Goal: Information Seeking & Learning: Find specific fact

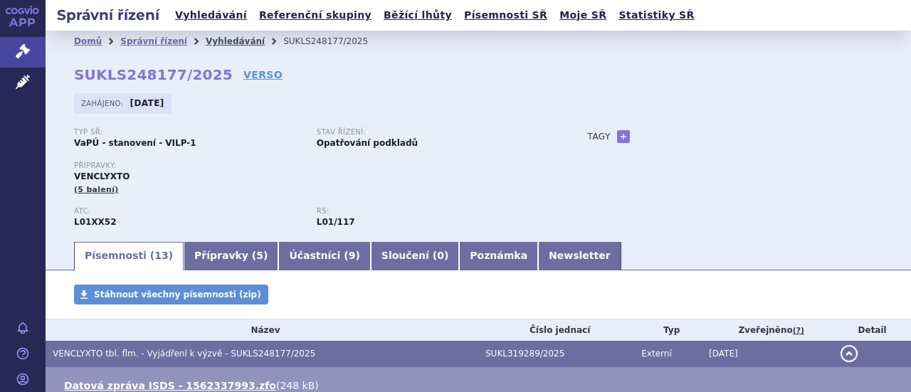
click at [216, 41] on link "Vyhledávání" at bounding box center [235, 41] width 59 height 10
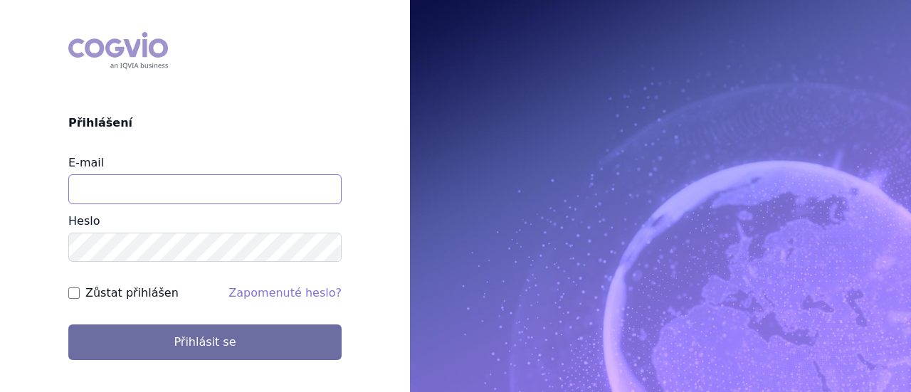
click at [232, 195] on input "E-mail" at bounding box center [204, 189] width 273 height 30
type input "[EMAIL_ADDRESS][DOMAIN_NAME]"
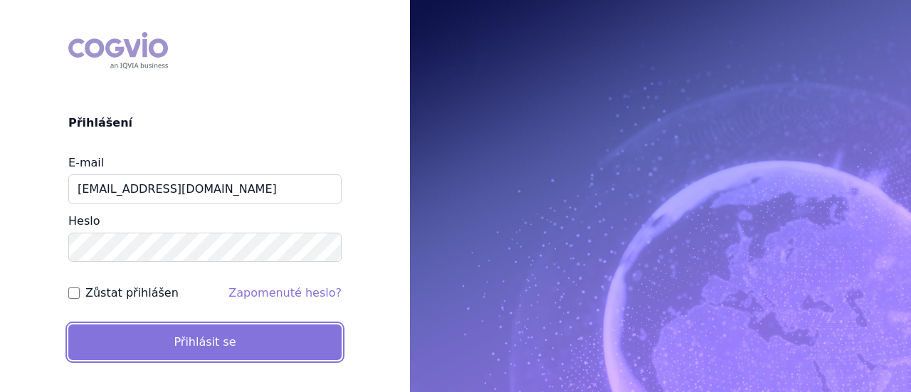
click at [239, 349] on button "Přihlásit se" at bounding box center [204, 342] width 273 height 36
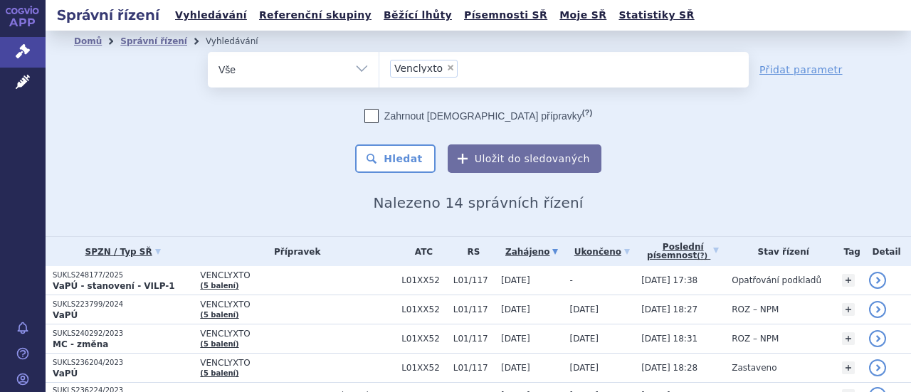
click at [446, 66] on span "×" at bounding box center [450, 67] width 9 height 9
click at [379, 66] on select "Venclyxto" at bounding box center [378, 69] width 1 height 36
select select
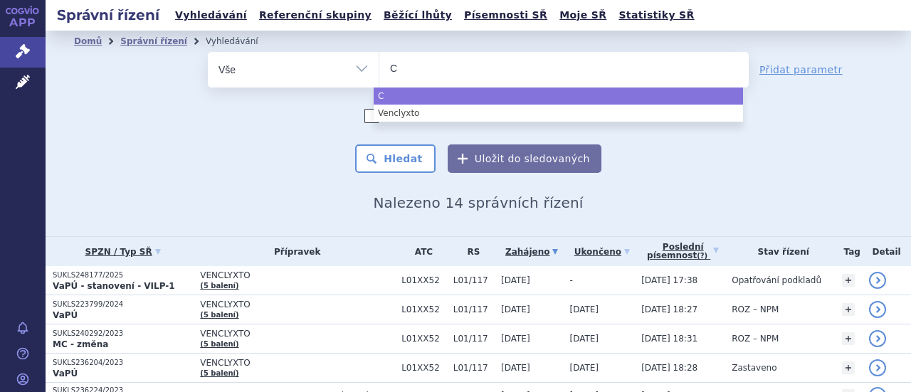
type input "Ca"
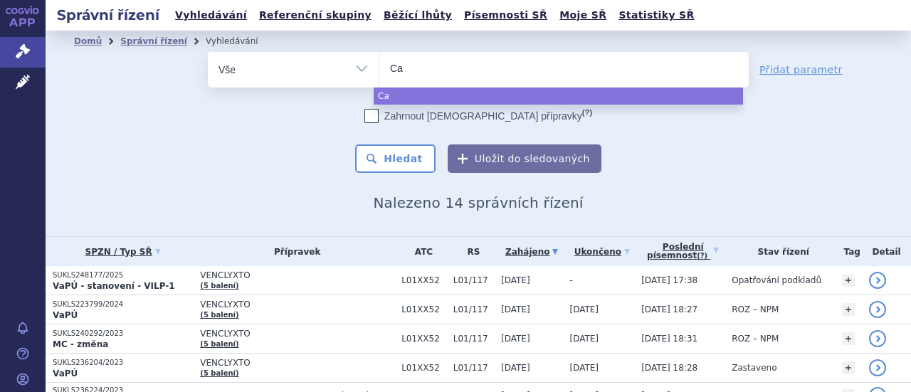
type input "Cal"
type input "Calq"
type input "Calqu"
type input "Calque"
type input "Calquen"
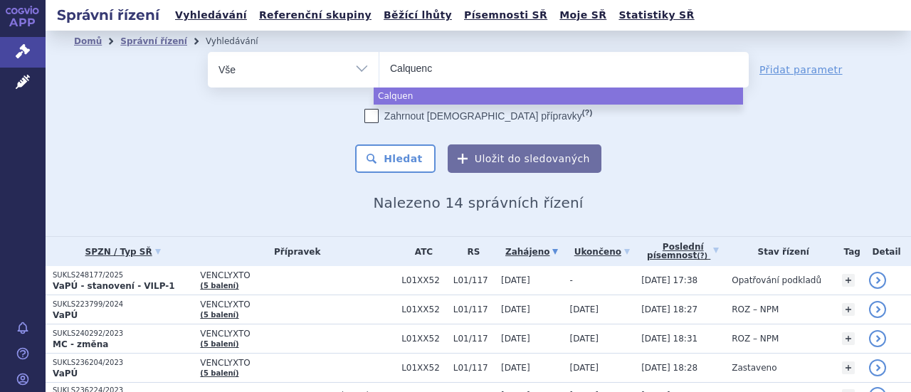
type input "Calquence"
select select "Calquence"
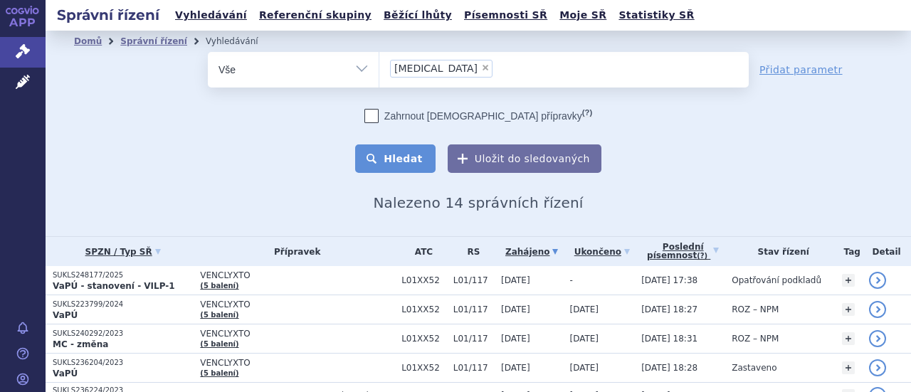
click at [405, 152] on button "Hledat" at bounding box center [395, 158] width 80 height 28
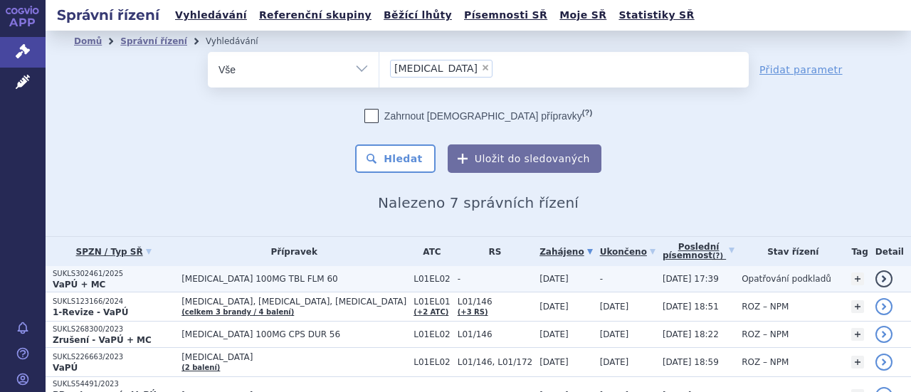
click at [297, 277] on span "CALQUENCE 100MG TBL FLM 60" at bounding box center [293, 279] width 225 height 10
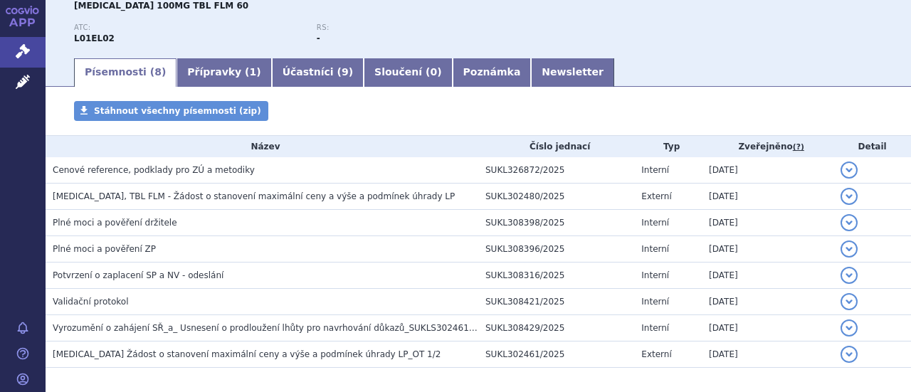
scroll to position [208, 0]
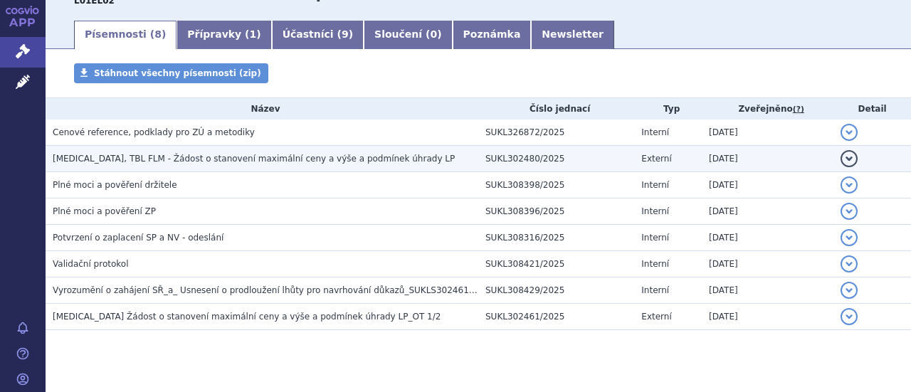
click at [341, 160] on span "[MEDICAL_DATA], TBL FLM - Žádost o stanovení maximální ceny a výše a podmínek ú…" at bounding box center [254, 159] width 402 height 10
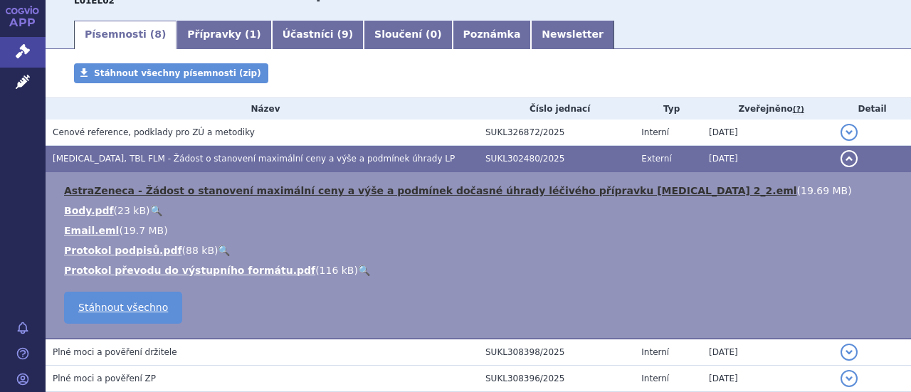
click at [346, 190] on link "AstraZeneca - Žádost o stanovení maximální ceny a výše a podmínek dočasné úhrad…" at bounding box center [430, 190] width 733 height 11
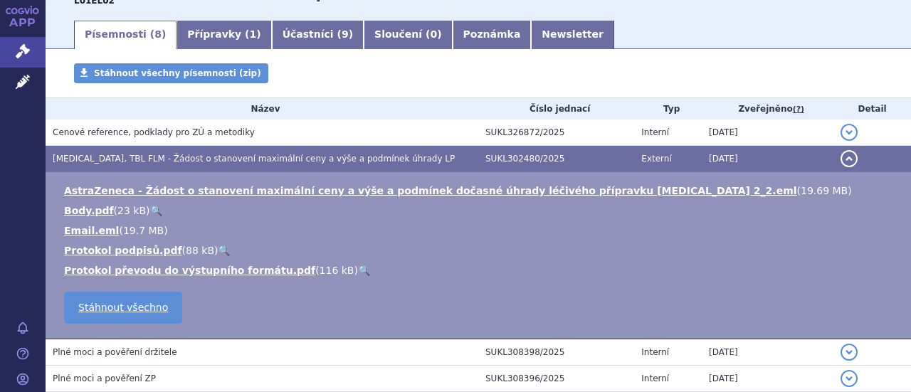
click at [840, 157] on button "detail" at bounding box center [848, 158] width 17 height 17
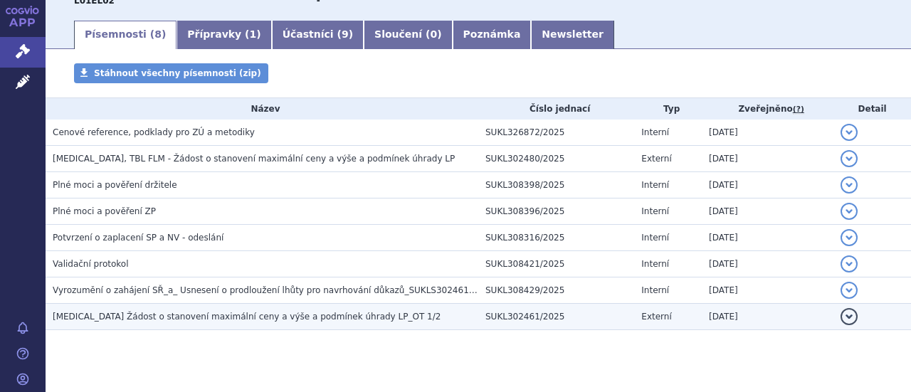
click at [162, 316] on span "[MEDICAL_DATA] Žádost o stanovení maximální ceny a výše a podmínek úhrady LP_OT…" at bounding box center [247, 317] width 388 height 10
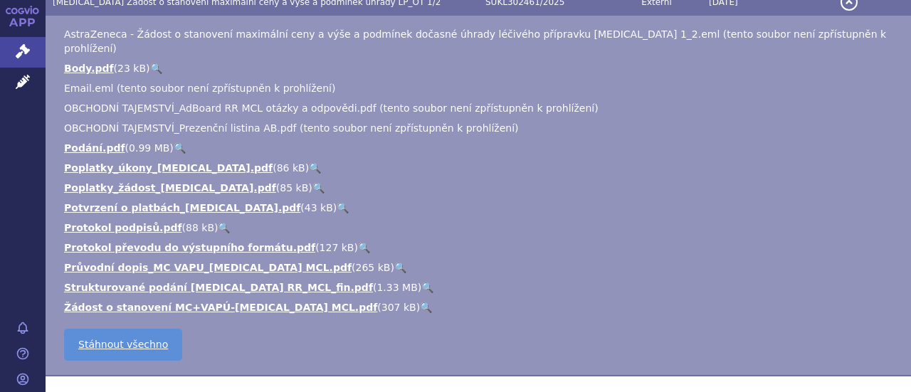
scroll to position [494, 0]
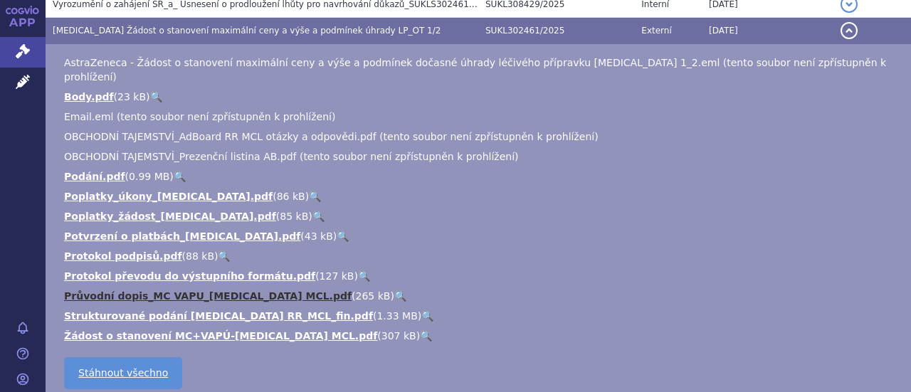
click at [196, 290] on link "Průvodní dopis_MC VAPU_[MEDICAL_DATA] MCL.pdf" at bounding box center [207, 295] width 287 height 11
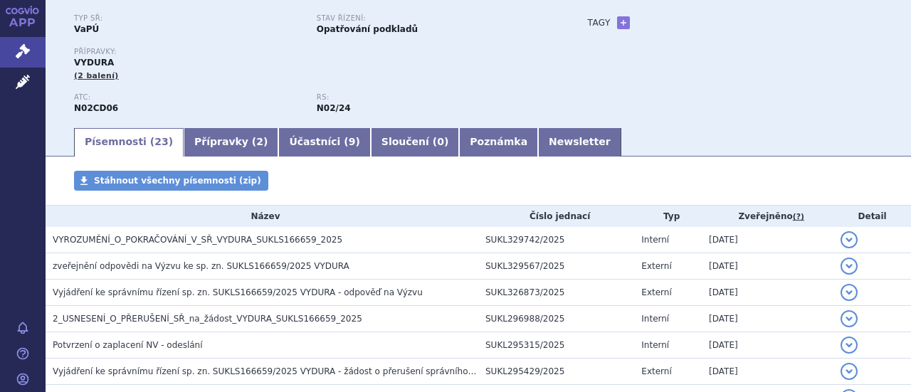
scroll to position [142, 0]
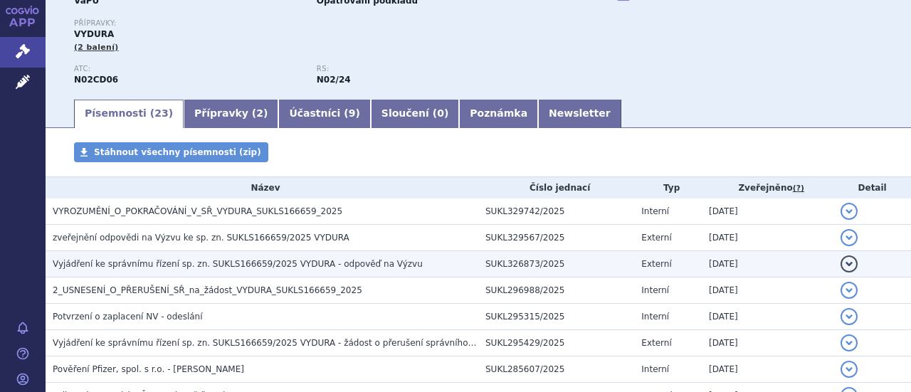
click at [209, 261] on span "Vyjádření ke správnímu řízení sp. zn. SUKLS166659/2025 VYDURA - odpověď na Výzvu" at bounding box center [238, 264] width 370 height 10
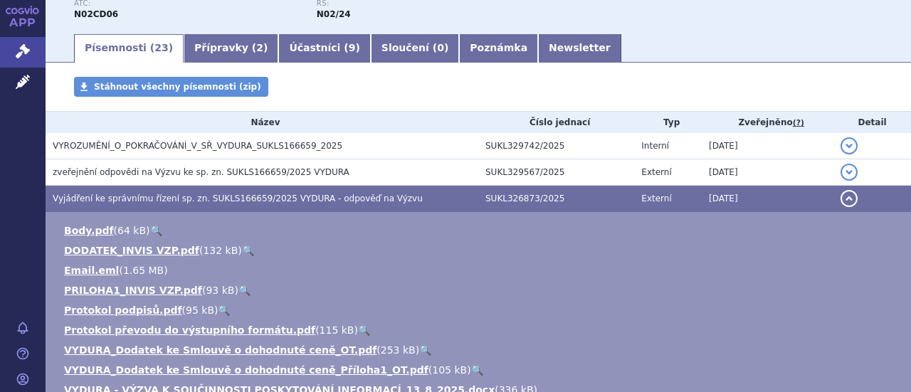
scroll to position [228, 0]
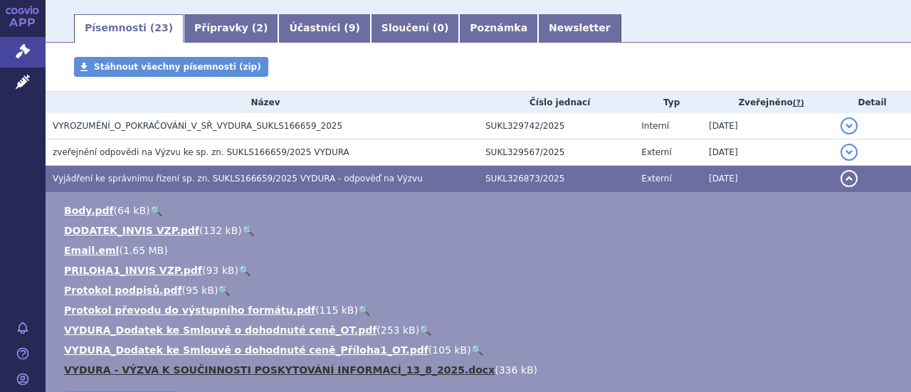
click at [261, 371] on link "VYDURA - VÝZVA K SOUČINNOSTI POSKYTOVÁNÍ INFORMACÍ_13_8_2025.docx" at bounding box center [279, 369] width 430 height 11
